Goal: Information Seeking & Learning: Learn about a topic

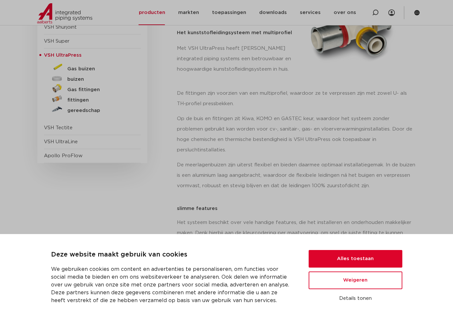
scroll to position [130, 0]
drag, startPoint x: 342, startPoint y: 262, endPoint x: 222, endPoint y: 202, distance: 134.8
click at [342, 261] on button "Alles toestaan" at bounding box center [356, 259] width 94 height 18
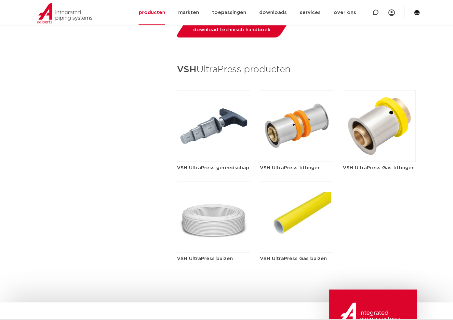
scroll to position [780, 0]
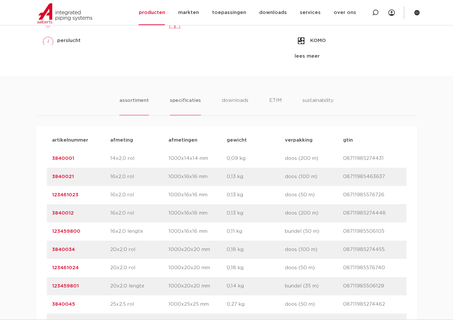
scroll to position [358, 0]
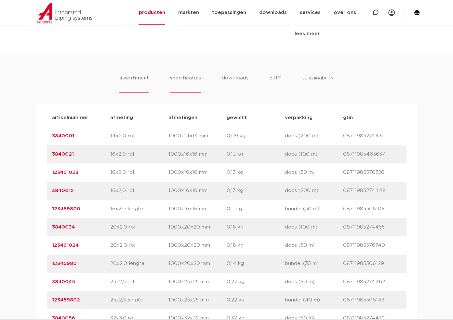
click at [187, 82] on li "specificaties" at bounding box center [185, 83] width 31 height 19
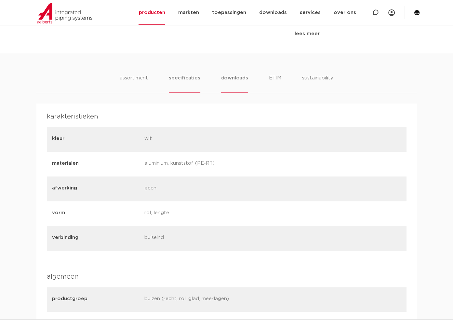
click at [231, 80] on li "downloads" at bounding box center [234, 83] width 27 height 19
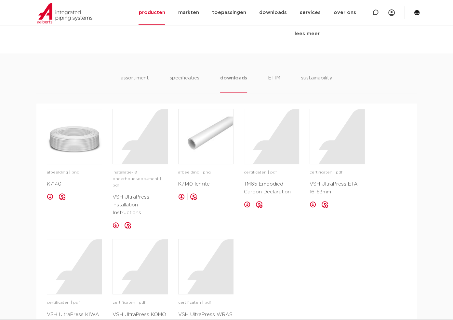
click at [203, 79] on ul "assortiment specificaties downloads ETIM sustainability" at bounding box center [227, 83] width 212 height 19
click at [198, 79] on li "specificaties" at bounding box center [184, 83] width 31 height 19
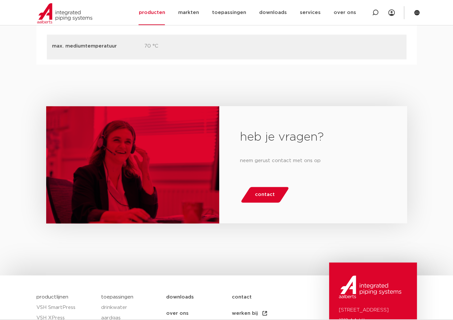
scroll to position [845, 0]
